Goal: Task Accomplishment & Management: Manage account settings

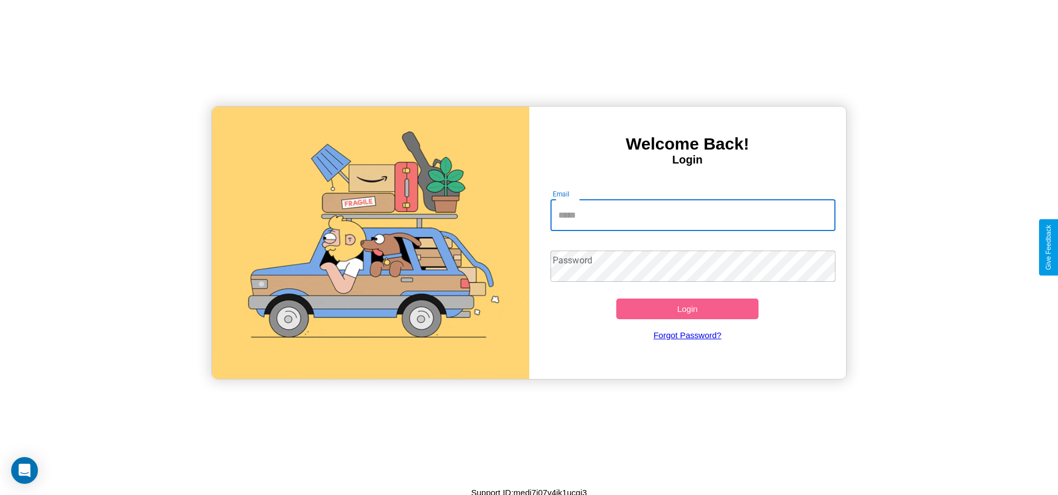
click at [693, 215] on input "Email" at bounding box center [692, 215] width 285 height 31
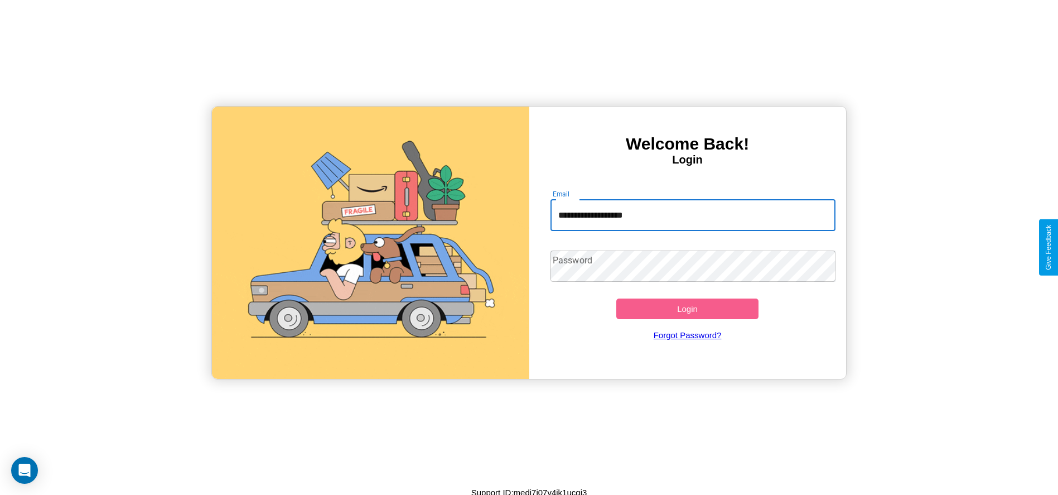
type input "**********"
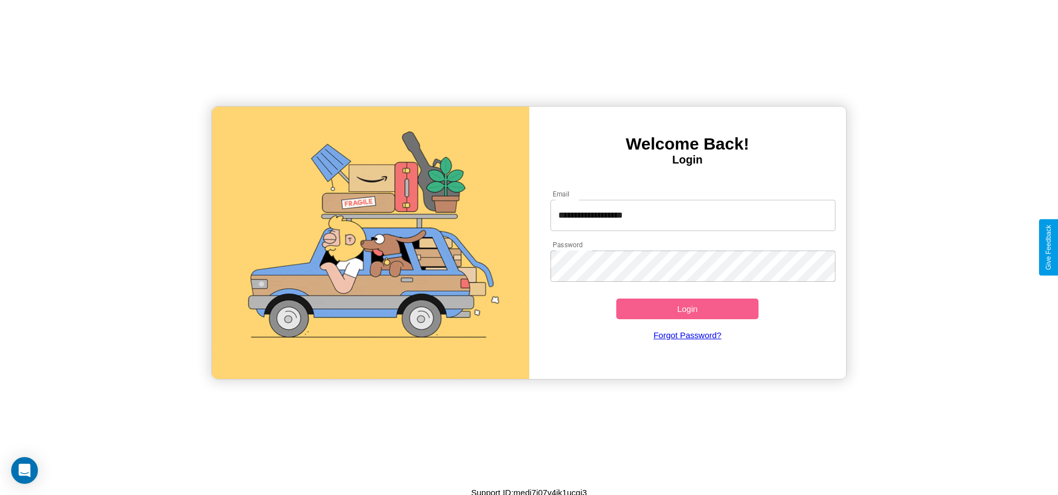
click at [687, 308] on button "Login" at bounding box center [687, 308] width 143 height 21
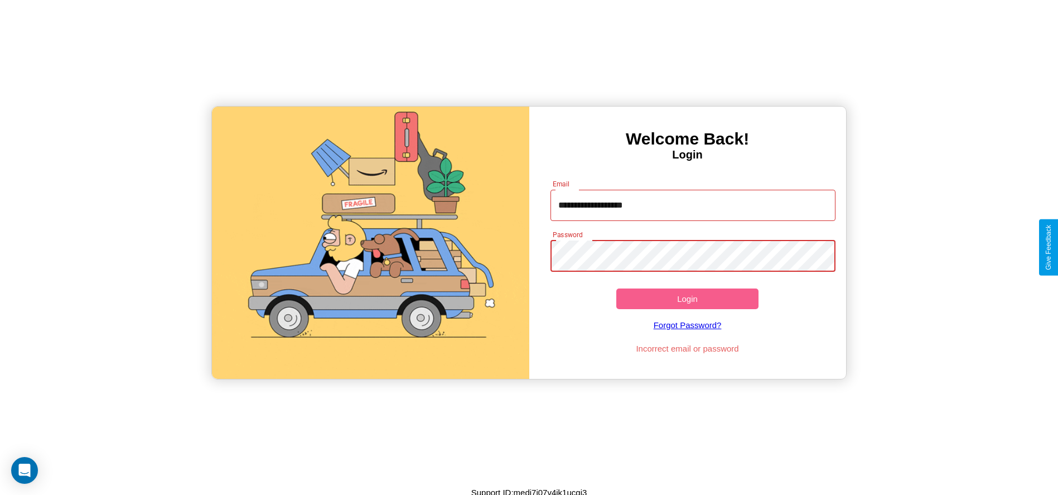
click at [687, 298] on button "Login" at bounding box center [687, 298] width 143 height 21
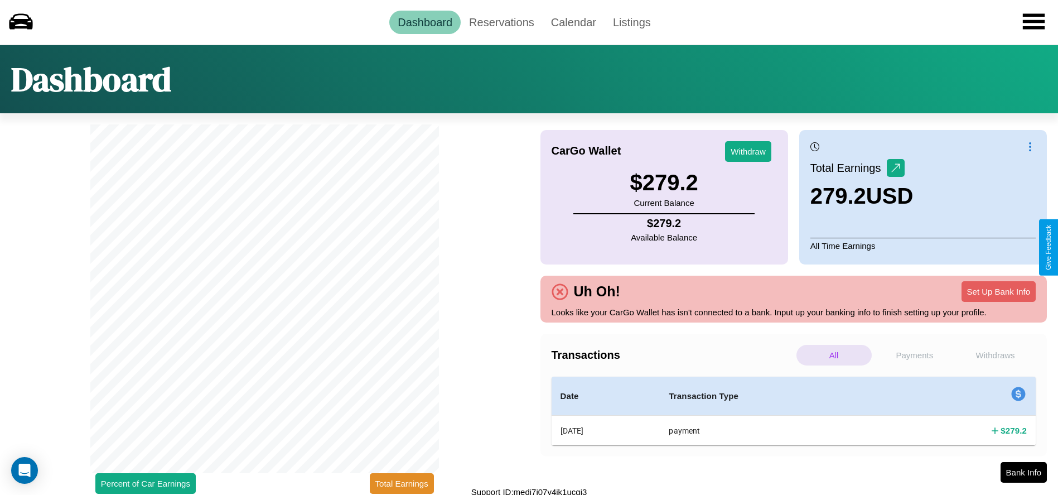
click at [834, 355] on p "All" at bounding box center [833, 355] width 75 height 21
click at [914, 355] on p "Payments" at bounding box center [914, 355] width 75 height 21
click at [748, 151] on button "Withdraw" at bounding box center [748, 151] width 46 height 21
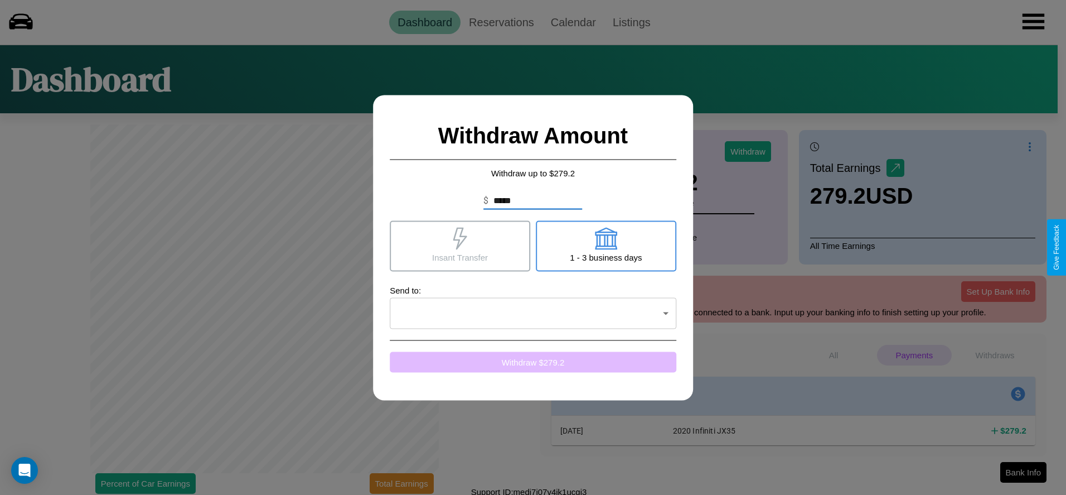
click at [533, 361] on button "Withdraw $ 279.2" at bounding box center [533, 361] width 287 height 21
